Goal: Feedback & Contribution: Contribute content

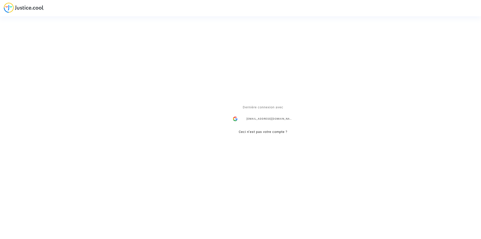
click at [241, 116] on link "[EMAIL_ADDRESS][DOMAIN_NAME]" at bounding box center [263, 119] width 65 height 10
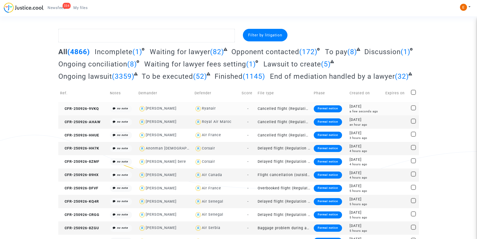
click at [321, 109] on div "Formal notice" at bounding box center [328, 108] width 28 height 7
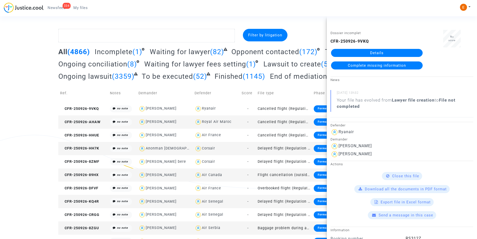
click at [379, 50] on link "Details" at bounding box center [377, 53] width 92 height 8
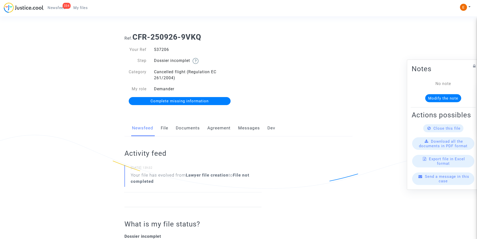
click at [193, 130] on link "Documents" at bounding box center [188, 128] width 24 height 17
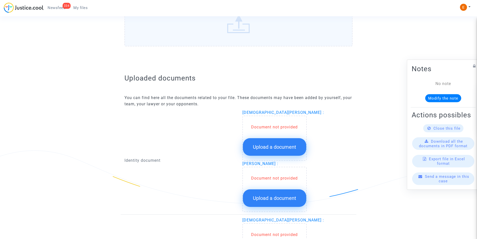
scroll to position [251, 0]
click at [268, 146] on span "Upload a document" at bounding box center [274, 146] width 43 height 6
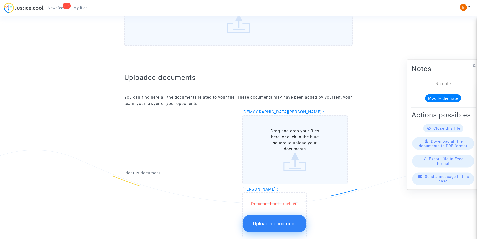
click at [270, 140] on label "Drag and drop your files here, or click in the blue square to upload your docum…" at bounding box center [296, 149] width 106 height 69
click at [0, 0] on input "Drag and drop your files here, or click in the blue square to upload your docum…" at bounding box center [0, 0] width 0 height 0
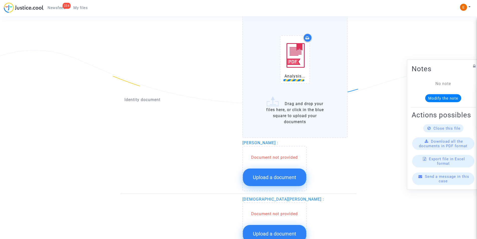
scroll to position [351, 0]
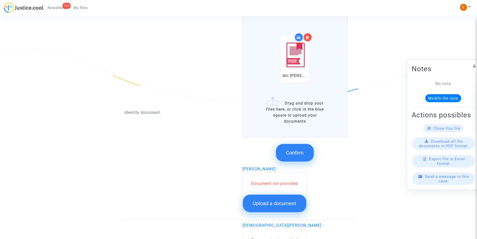
click at [296, 151] on span "Confirm" at bounding box center [295, 153] width 18 height 6
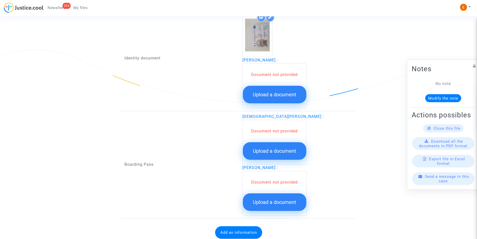
click at [280, 91] on button "Upload a document" at bounding box center [274, 95] width 63 height 18
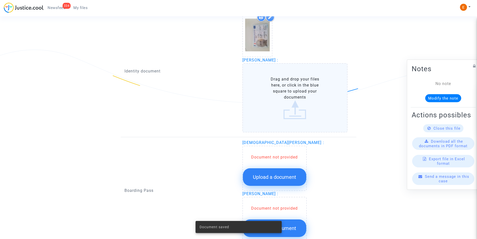
drag, startPoint x: 280, startPoint y: 91, endPoint x: 286, endPoint y: 83, distance: 9.9
click at [286, 83] on label "Drag and drop your files here, or click in the blue square to upload your docum…" at bounding box center [296, 97] width 106 height 69
click at [0, 0] on input "Drag and drop your files here, or click in the blue square to upload your docum…" at bounding box center [0, 0] width 0 height 0
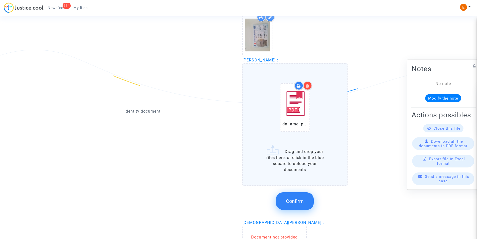
click at [289, 206] on button "Confirm" at bounding box center [295, 201] width 38 height 18
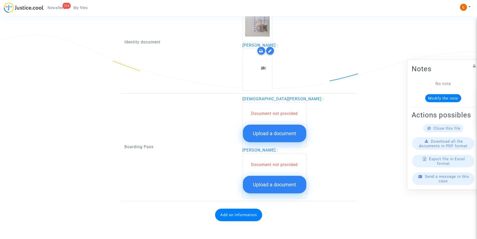
scroll to position [366, 0]
click at [268, 131] on span "Upload a document" at bounding box center [274, 133] width 43 height 6
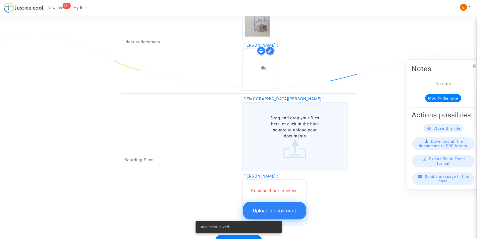
click at [271, 128] on label "Drag and drop your files here, or click in the blue square to upload your docum…" at bounding box center [296, 136] width 106 height 69
click at [0, 0] on input "Drag and drop your files here, or click in the blue square to upload your docum…" at bounding box center [0, 0] width 0 height 0
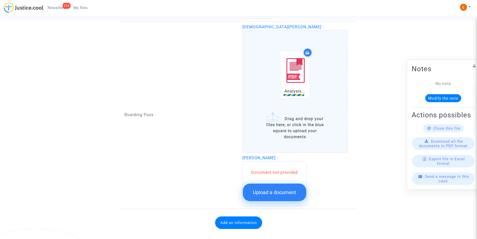
scroll to position [445, 0]
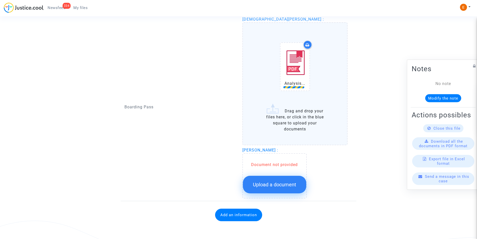
click at [274, 180] on button "Upload a document" at bounding box center [274, 185] width 63 height 18
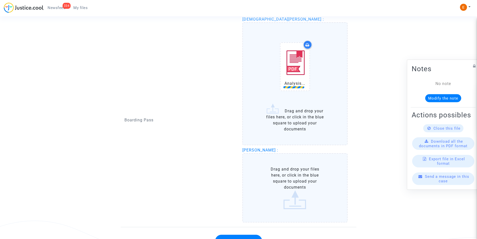
click at [276, 172] on label "Drag and drop your files here, or click in the blue square to upload your docum…" at bounding box center [296, 187] width 106 height 69
click at [0, 0] on input "Drag and drop your files here, or click in the blue square to upload your docum…" at bounding box center [0, 0] width 0 height 0
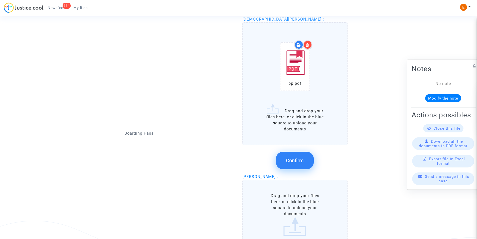
click at [305, 163] on button "Confirm" at bounding box center [295, 161] width 38 height 18
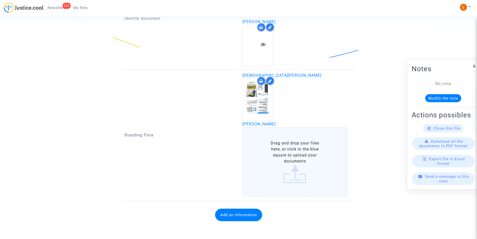
scroll to position [389, 0]
drag, startPoint x: 301, startPoint y: 152, endPoint x: 293, endPoint y: 148, distance: 8.9
click at [301, 152] on label "Drag and drop your files here, or click in the blue square to upload your docum…" at bounding box center [296, 161] width 106 height 69
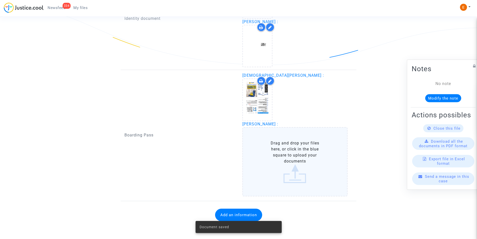
click at [269, 166] on label "Drag and drop your files here, or click in the blue square to upload your docum…" at bounding box center [296, 161] width 106 height 69
click at [0, 0] on input "Drag and drop your files here, or click in the blue square to upload your docum…" at bounding box center [0, 0] width 0 height 0
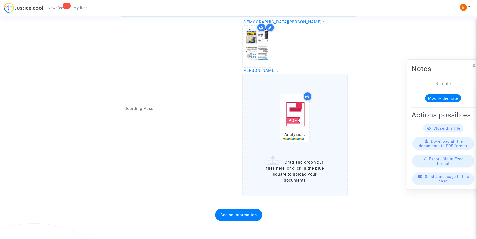
scroll to position [469, 0]
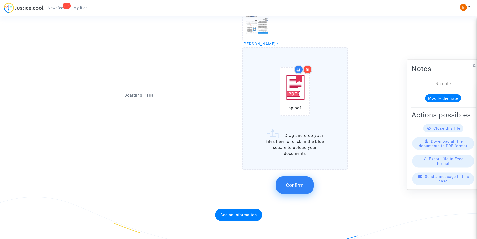
click at [296, 180] on button "Confirm" at bounding box center [295, 185] width 38 height 18
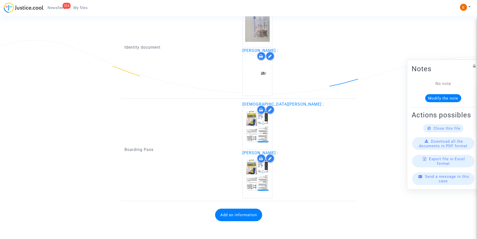
click at [229, 215] on button "Add an information" at bounding box center [238, 214] width 47 height 13
click at [185, 208] on div "Information to add" at bounding box center [180, 208] width 111 height 11
click at [225, 215] on button "Add an information" at bounding box center [238, 214] width 47 height 13
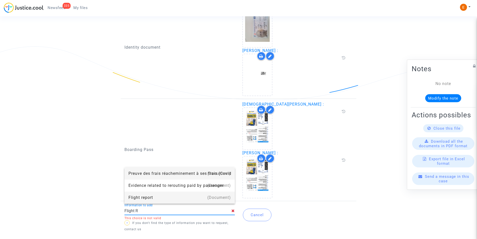
click at [137, 197] on div "Flight report" at bounding box center [180, 197] width 102 height 12
type input "Flight report"
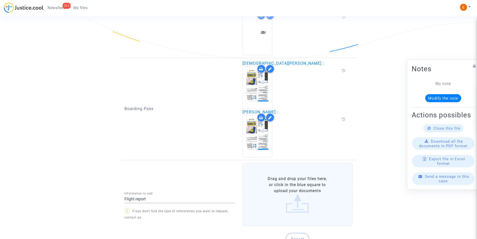
scroll to position [422, 0]
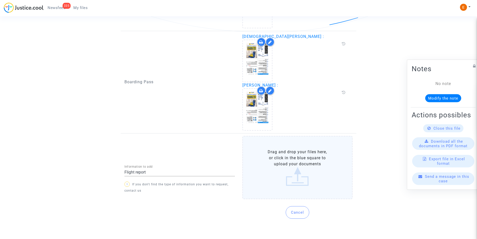
click at [298, 167] on label "Drag and drop your files here, or click in the blue square to upload your docum…" at bounding box center [298, 167] width 111 height 63
click at [0, 0] on input "Drag and drop your files here, or click in the blue square to upload your docum…" at bounding box center [0, 0] width 0 height 0
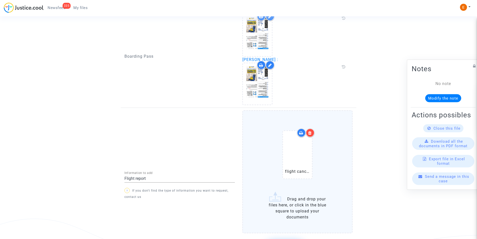
scroll to position [485, 0]
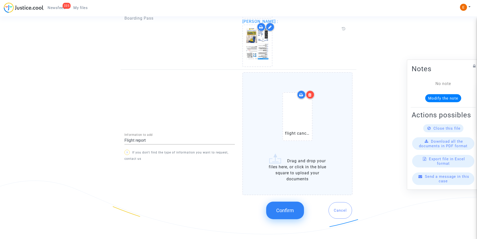
click at [287, 211] on span "Confirm" at bounding box center [285, 210] width 18 height 6
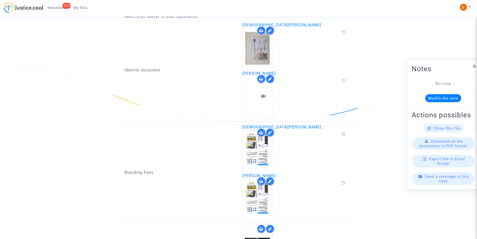
scroll to position [402, 0]
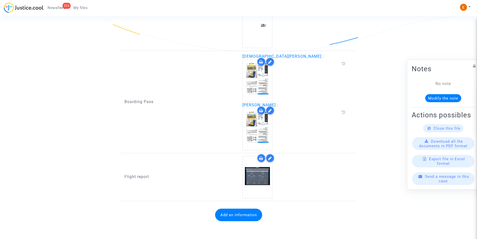
click at [232, 219] on button "Add an information" at bounding box center [238, 214] width 47 height 13
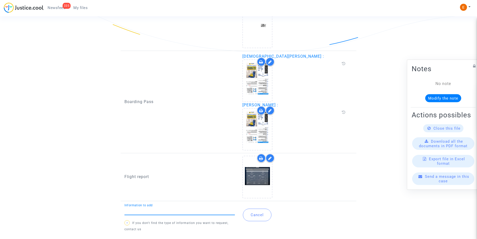
click at [160, 209] on input "Information to add" at bounding box center [180, 210] width 111 height 5
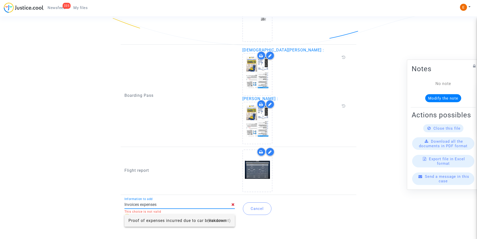
scroll to position [411, 0]
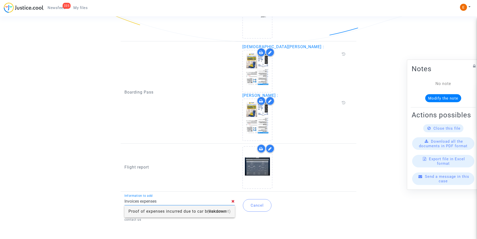
click at [292, 210] on div "Cancel" at bounding box center [298, 209] width 118 height 30
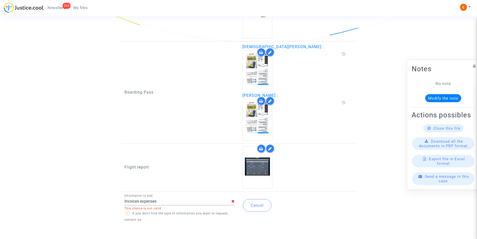
click at [160, 201] on input "Invoices expenses" at bounding box center [178, 201] width 107 height 5
drag, startPoint x: 188, startPoint y: 204, endPoint x: 128, endPoint y: 205, distance: 60.2
click at [130, 205] on div "Invoices expenses Information to add" at bounding box center [178, 199] width 107 height 11
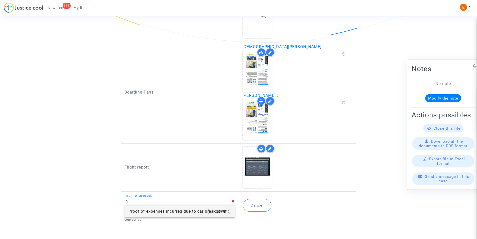
type input "I"
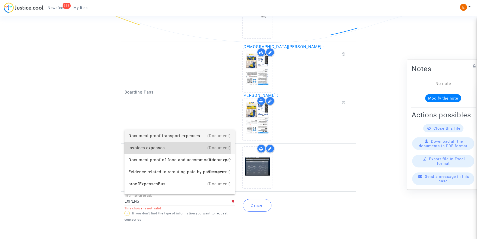
click at [152, 149] on div "Invoices expenses" at bounding box center [180, 148] width 102 height 12
type input "Invoices expenses"
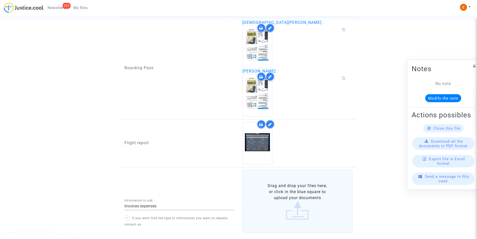
scroll to position [462, 0]
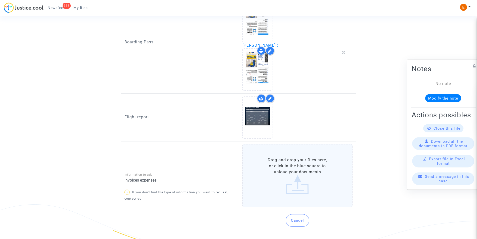
click at [293, 184] on label "Drag and drop your files here, or click in the blue square to upload your docum…" at bounding box center [298, 175] width 111 height 63
click at [0, 0] on input "Drag and drop your files here, or click in the blue square to upload your docum…" at bounding box center [0, 0] width 0 height 0
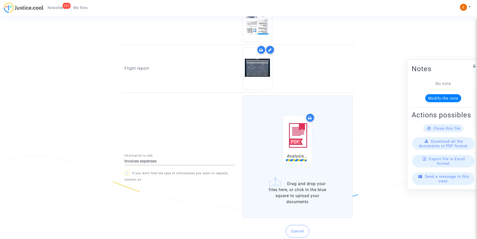
scroll to position [512, 0]
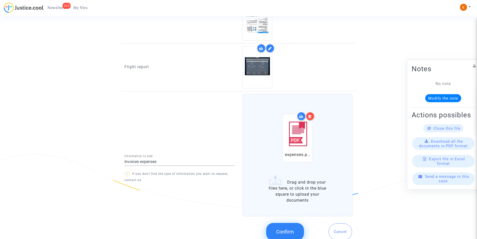
click at [290, 226] on button "Confirm" at bounding box center [285, 232] width 38 height 18
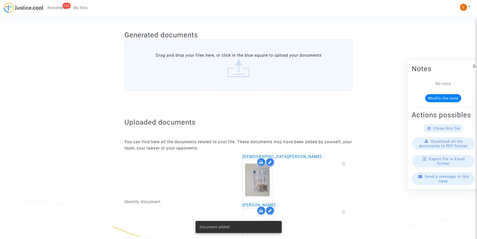
scroll to position [199, 0]
